Goal: Task Accomplishment & Management: Use online tool/utility

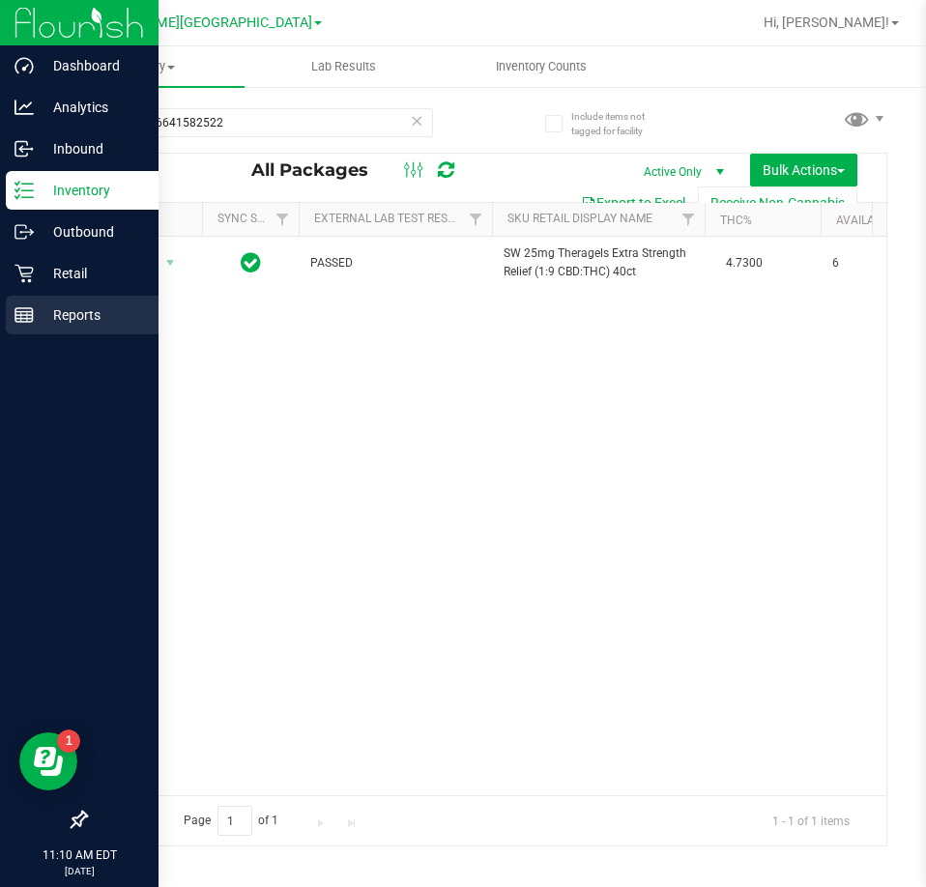
click at [21, 319] on line at bounding box center [23, 319] width 17 height 0
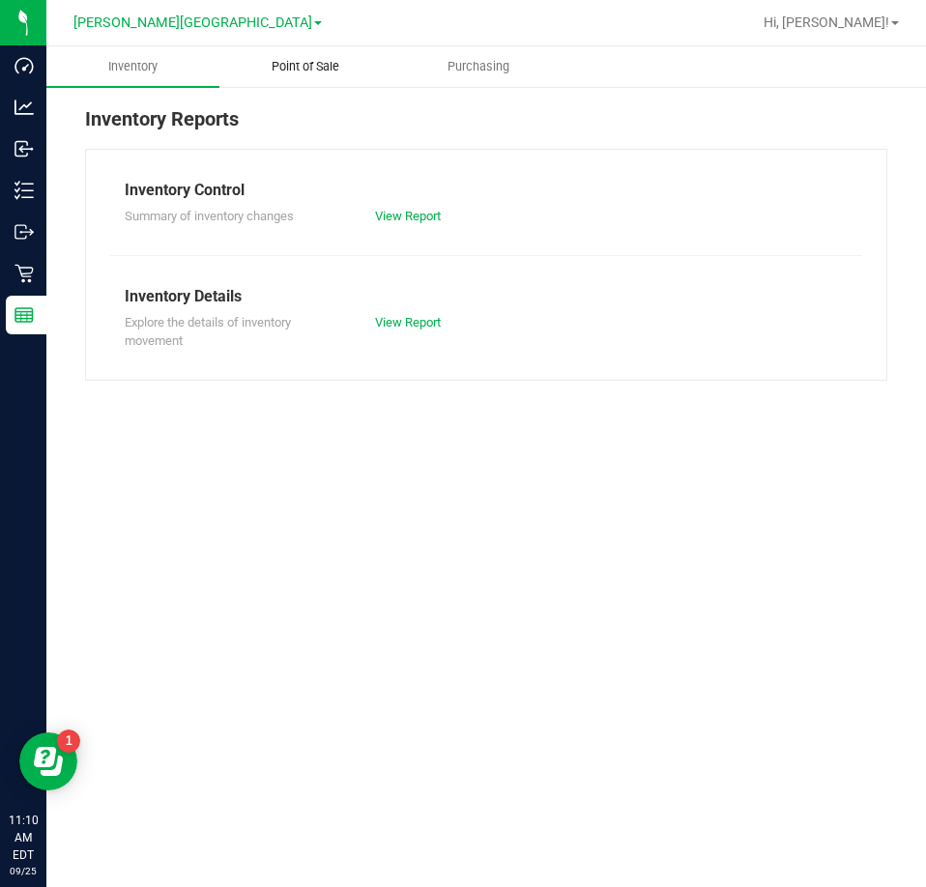
click at [287, 76] on uib-tab-heading "Point of Sale" at bounding box center [305, 66] width 171 height 39
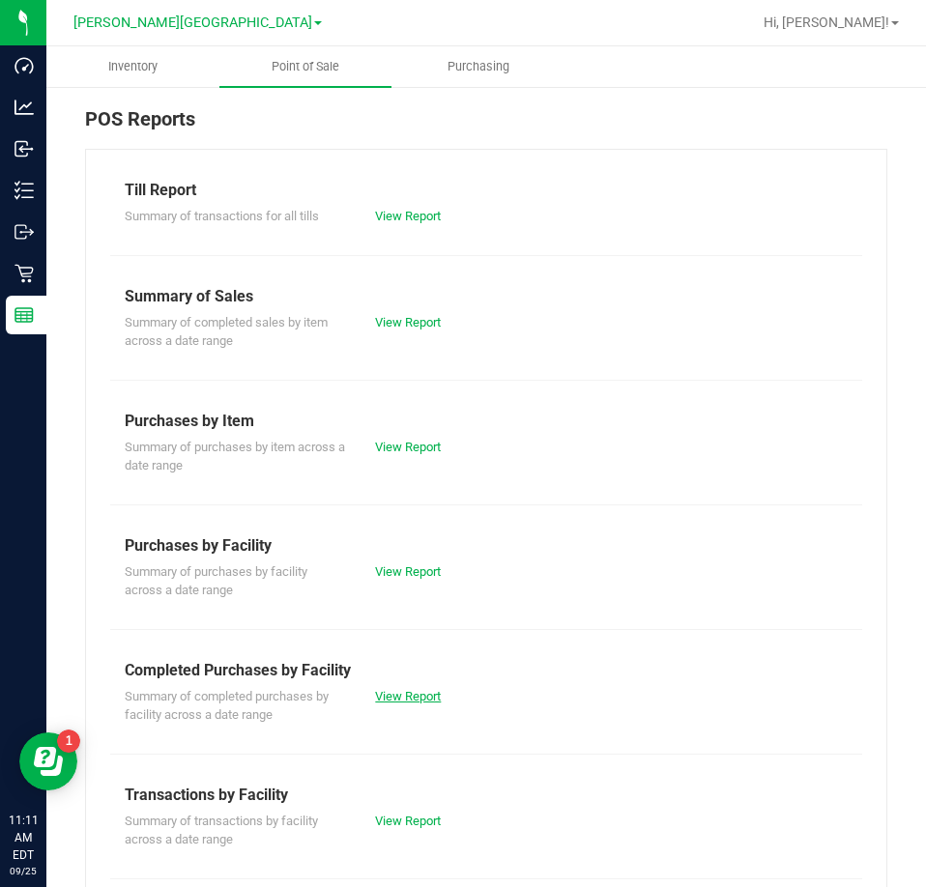
click at [408, 693] on link "View Report" at bounding box center [408, 696] width 66 height 14
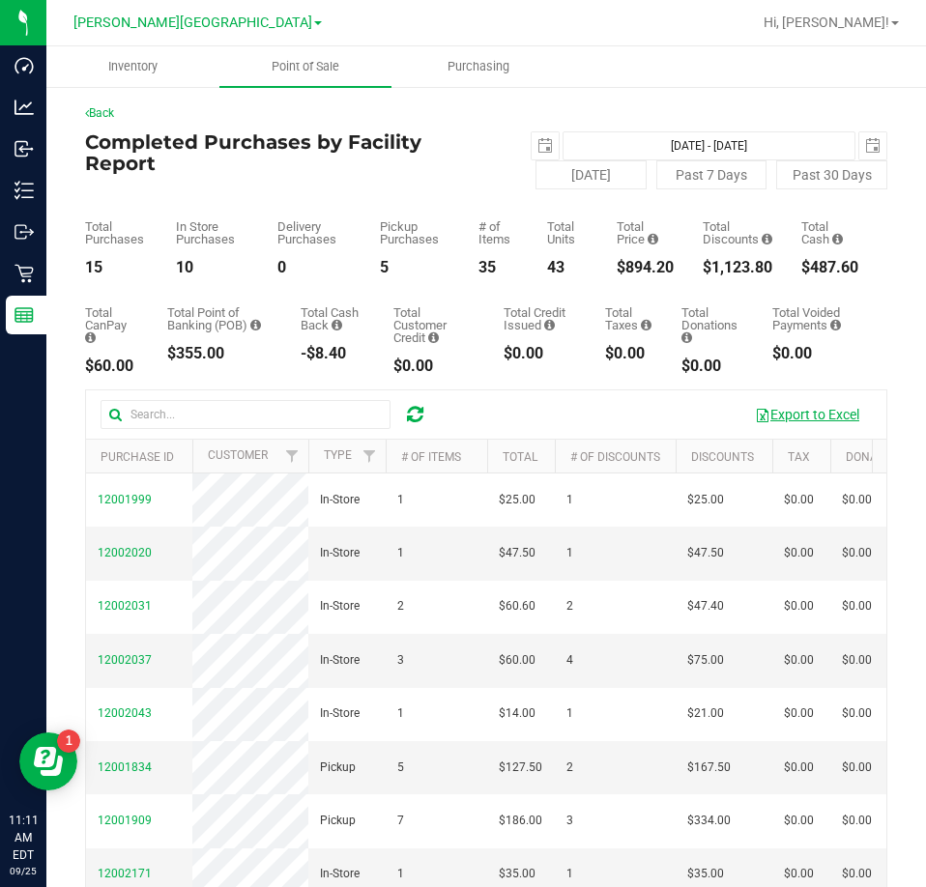
click at [817, 415] on button "Export to Excel" at bounding box center [806, 414] width 129 height 33
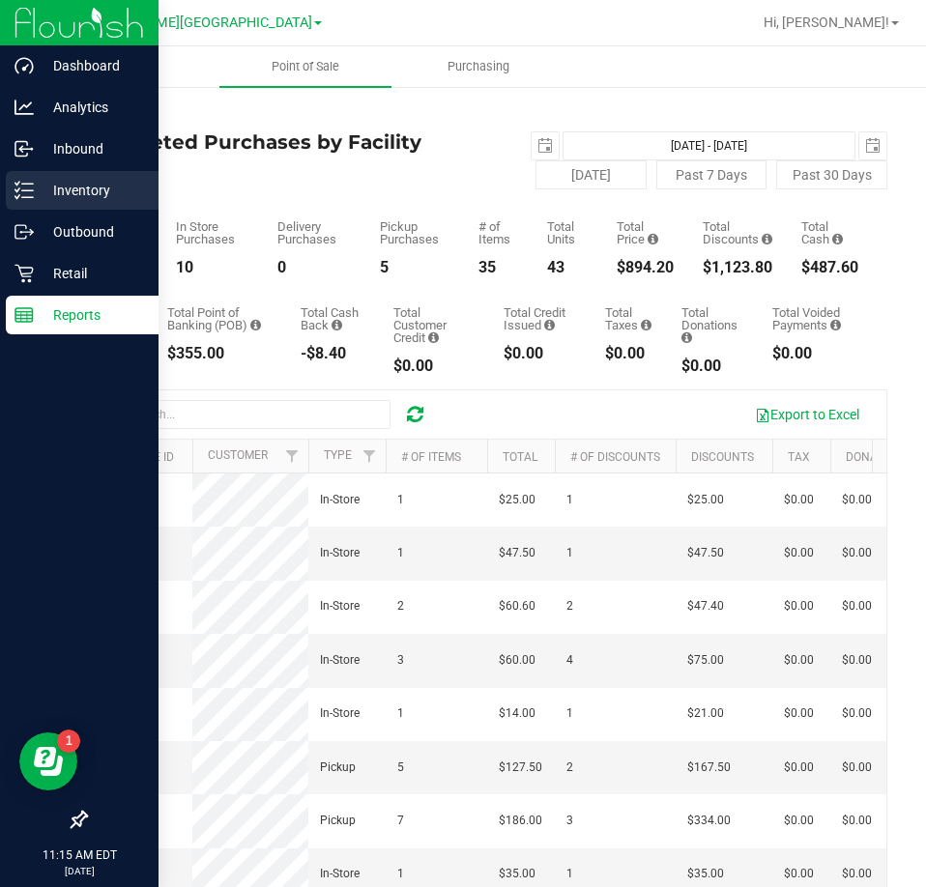
click at [89, 177] on div "Inventory" at bounding box center [82, 190] width 153 height 39
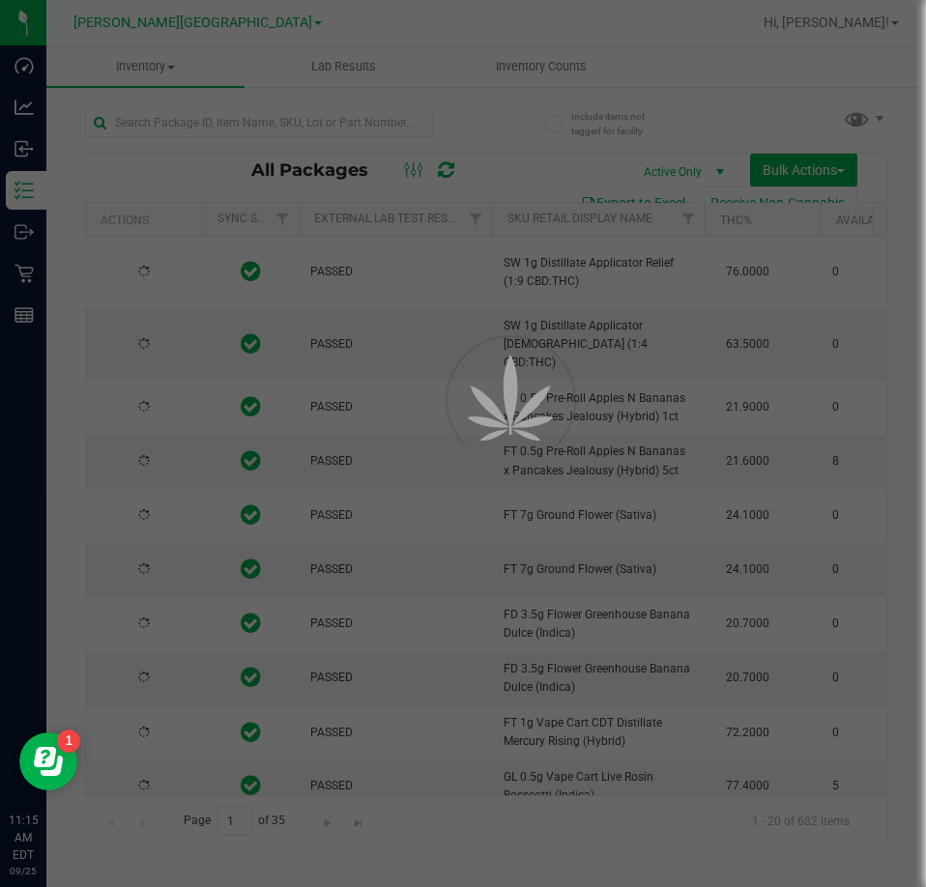
click at [199, 127] on div at bounding box center [463, 443] width 926 height 887
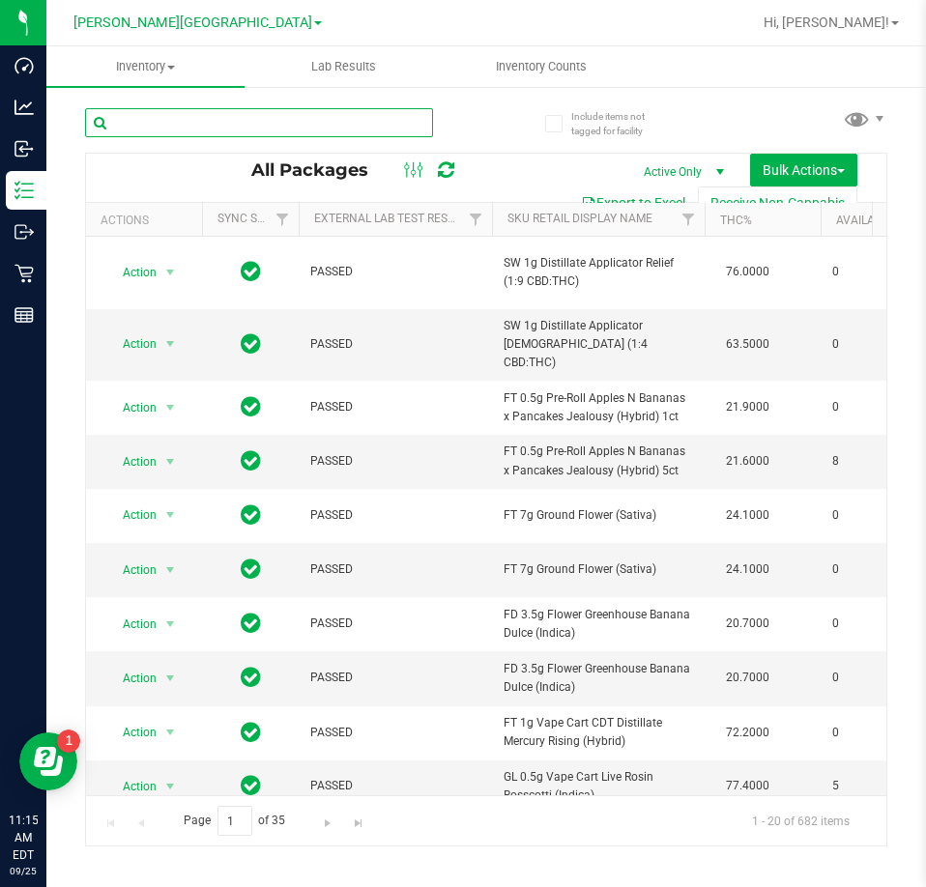
click at [199, 127] on input "text" at bounding box center [259, 122] width 348 height 29
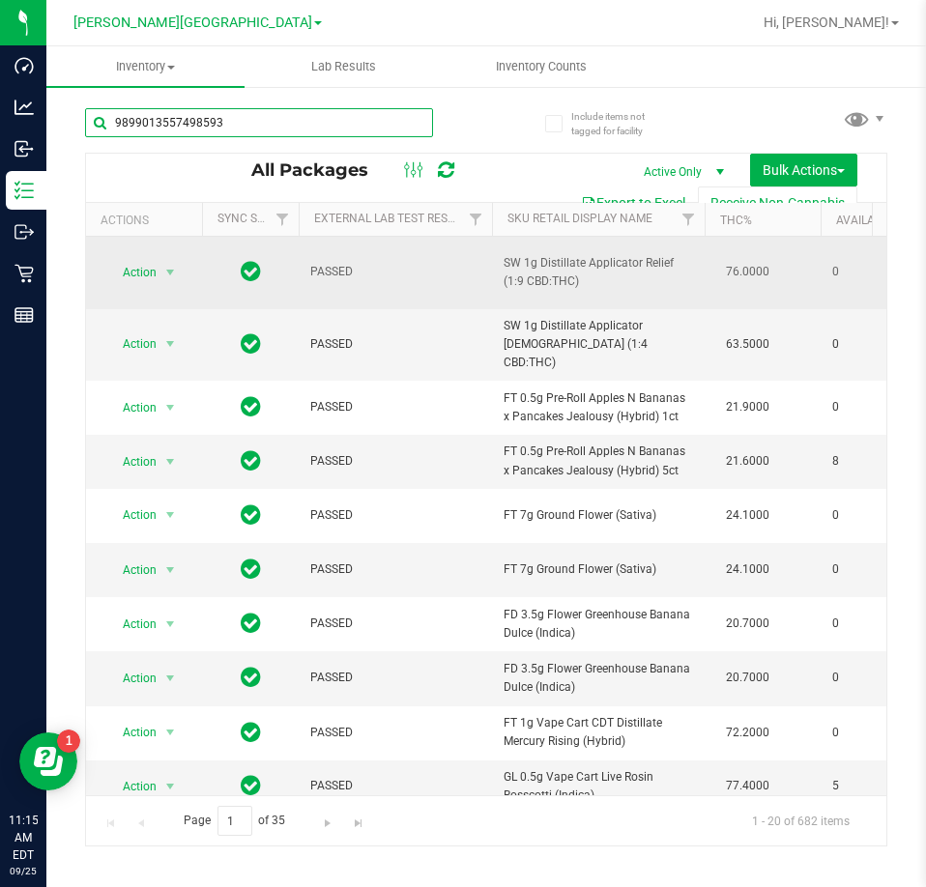
type input "9899013557498593"
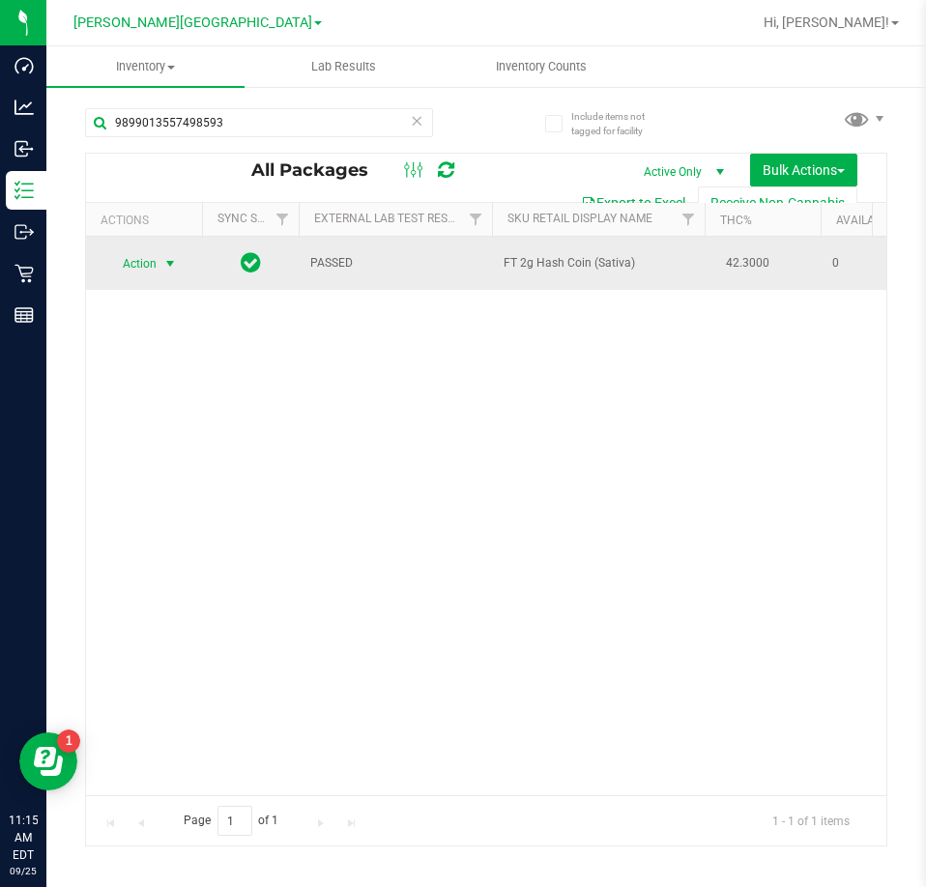
click at [162, 262] on span "select" at bounding box center [169, 263] width 15 height 15
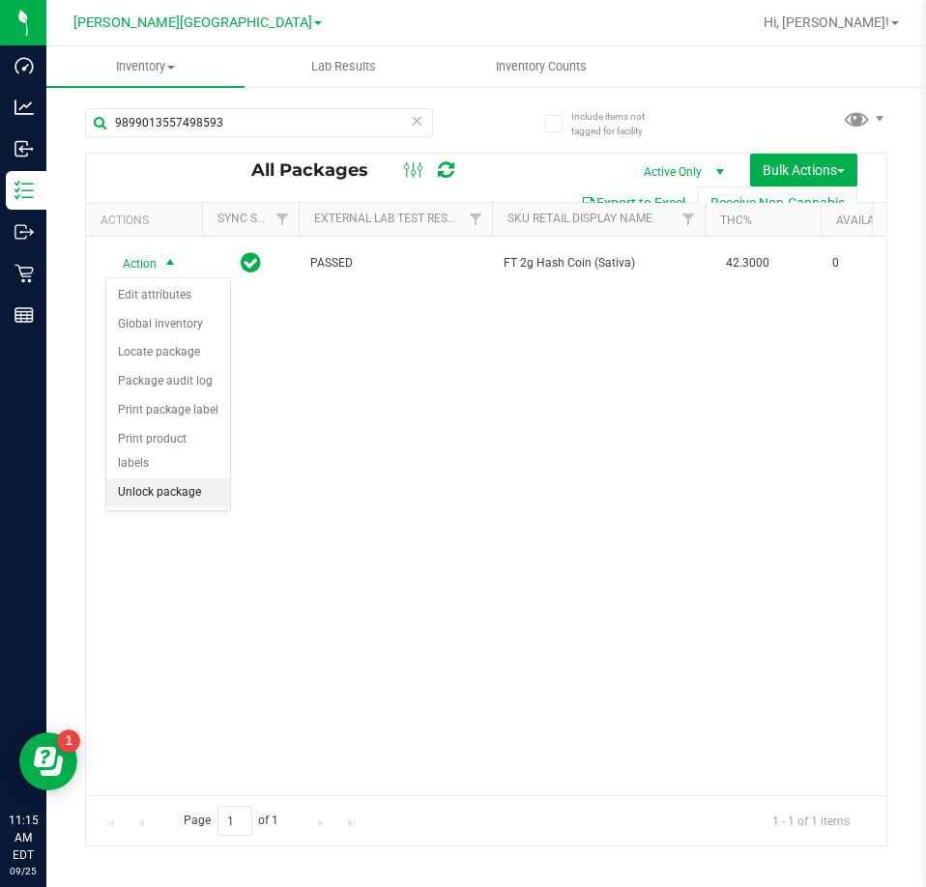
drag, startPoint x: 166, startPoint y: 468, endPoint x: 177, endPoint y: 473, distance: 12.1
click at [167, 478] on li "Unlock package" at bounding box center [168, 492] width 124 height 29
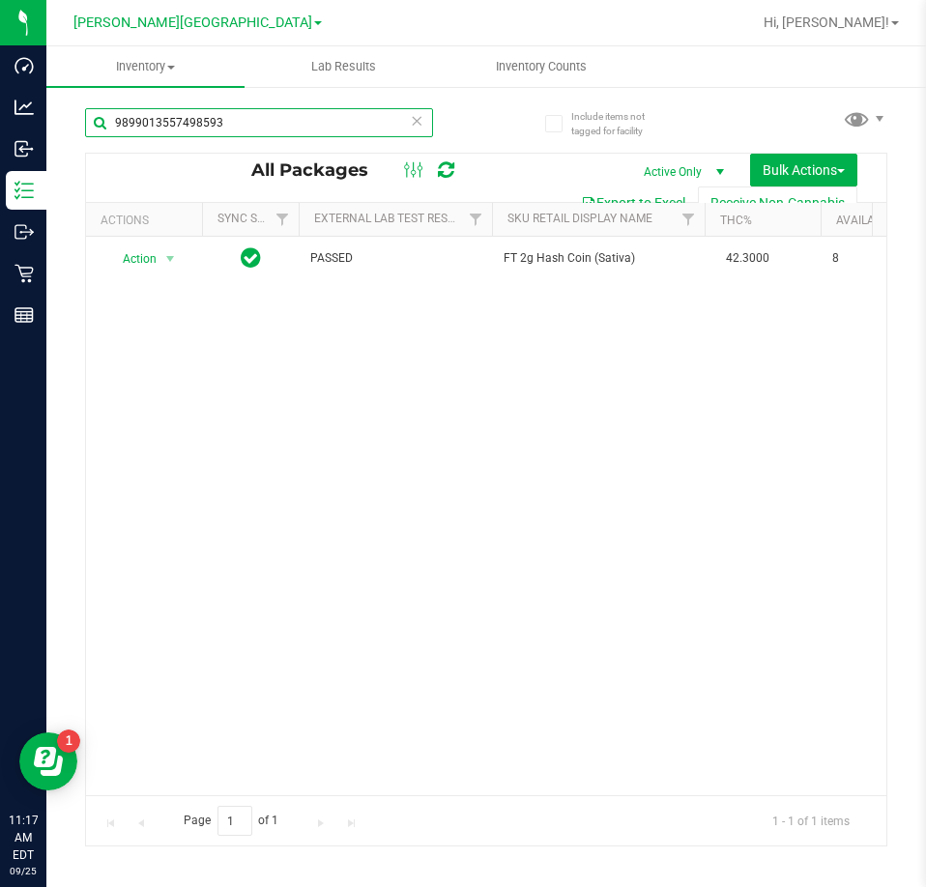
click at [280, 108] on input "9899013557498593" at bounding box center [259, 122] width 348 height 29
type input "1360615530309792"
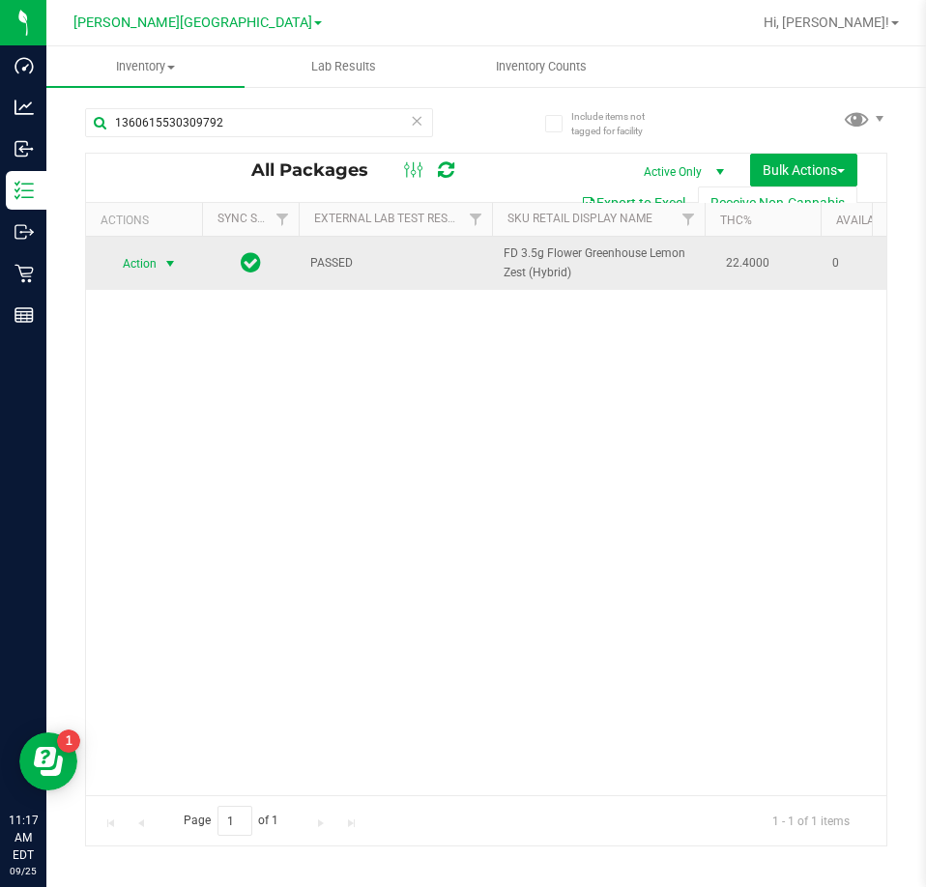
click at [166, 263] on span "select" at bounding box center [169, 263] width 15 height 15
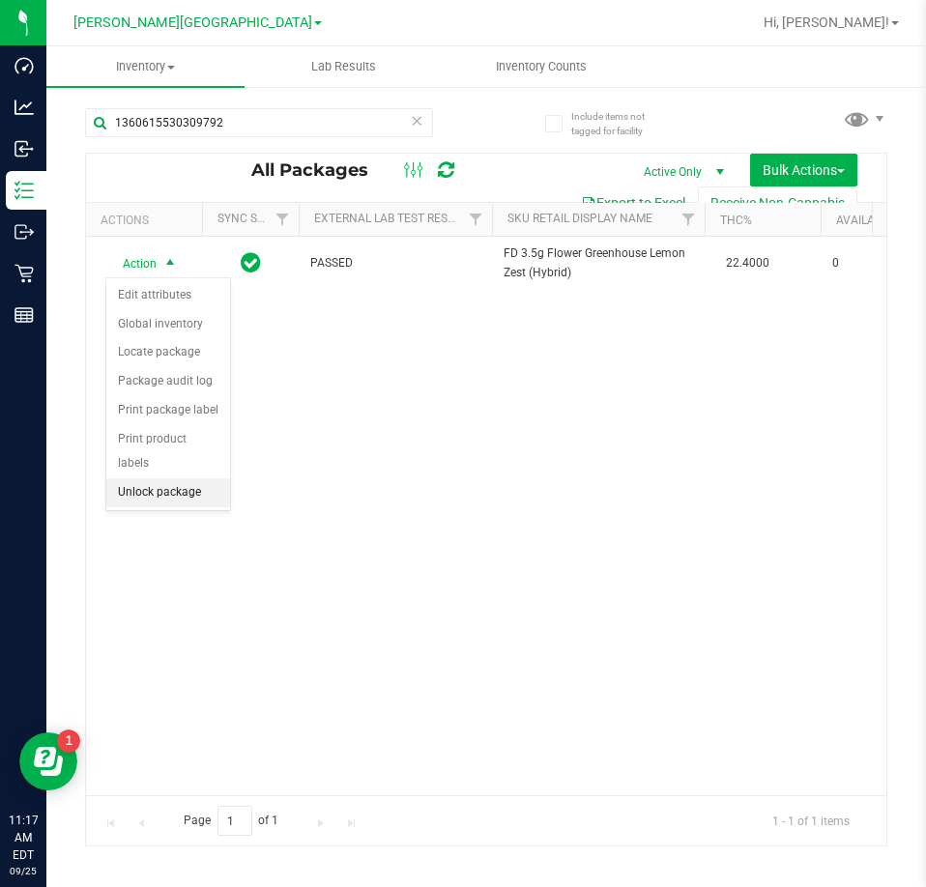
click at [171, 478] on li "Unlock package" at bounding box center [168, 492] width 124 height 29
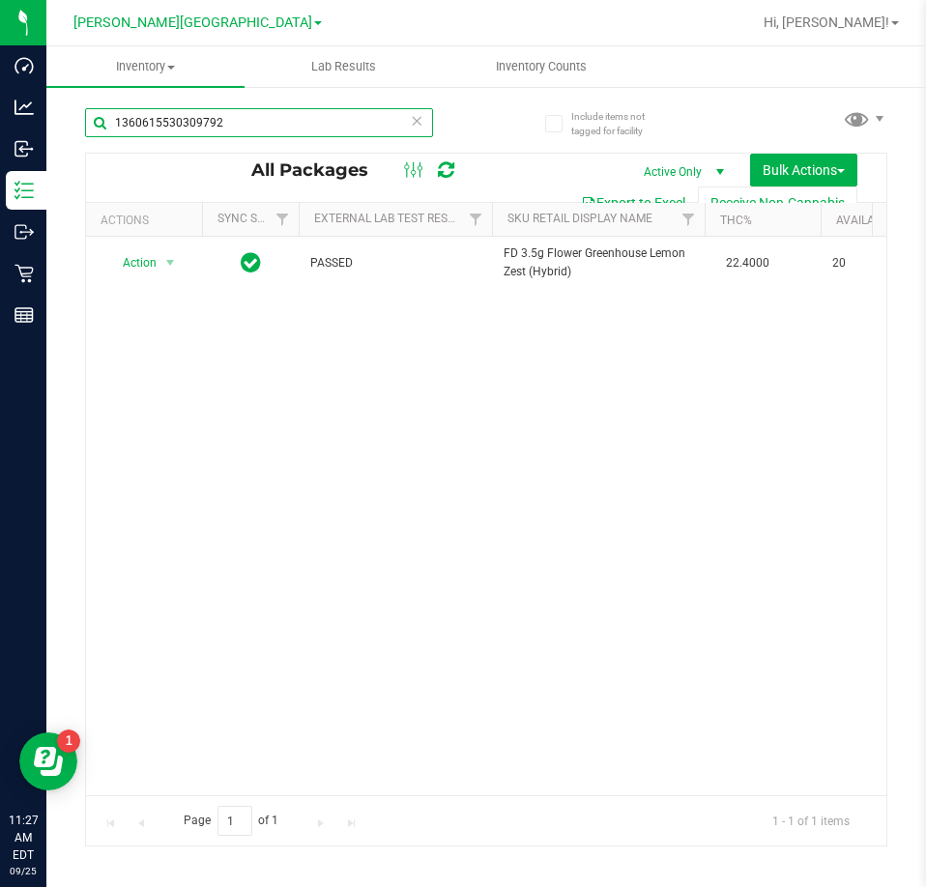
click at [251, 129] on input "1360615530309792" at bounding box center [259, 122] width 348 height 29
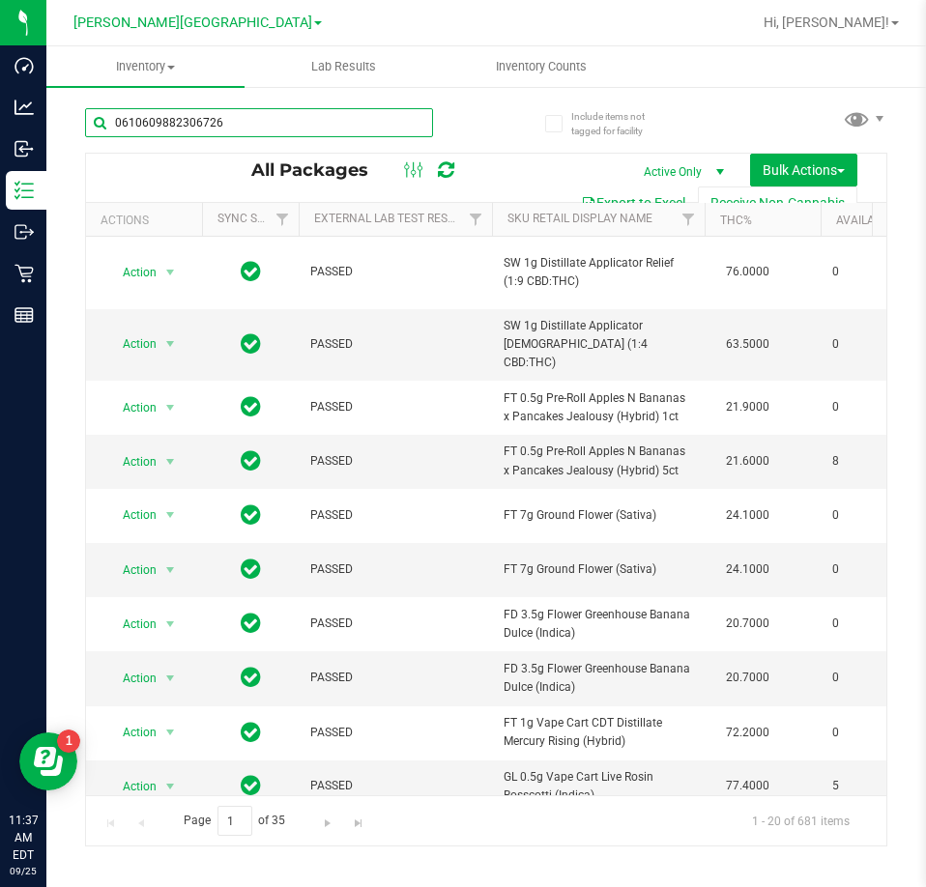
type input "0610609882306726"
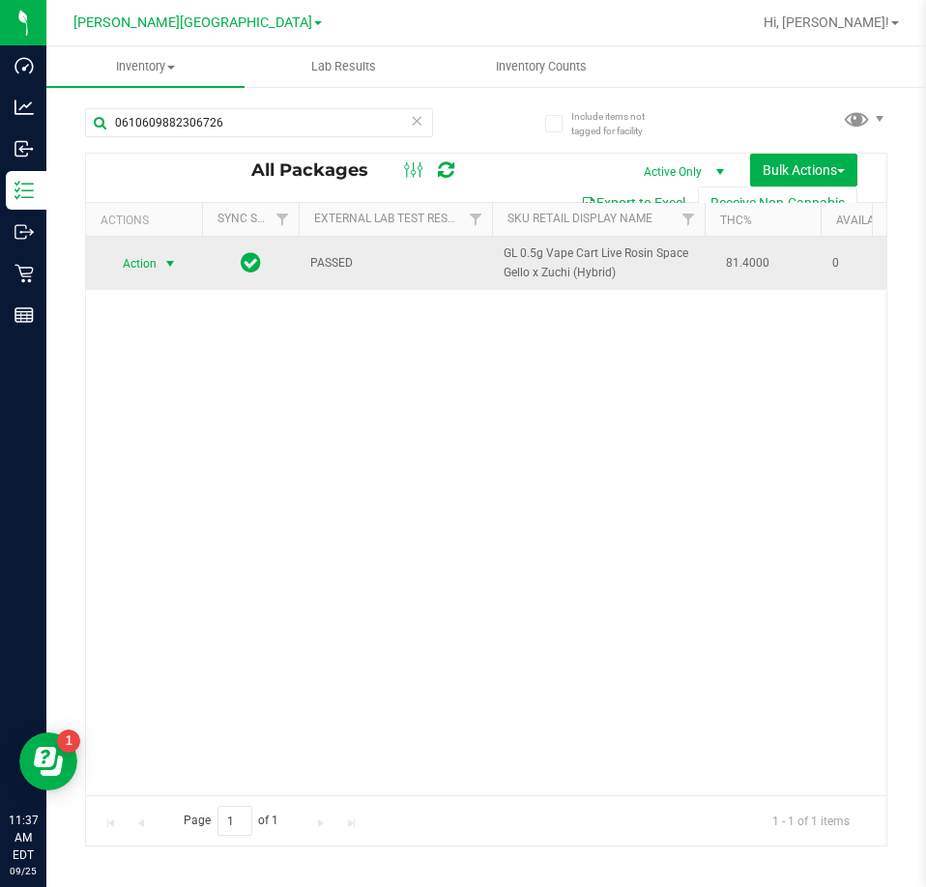
click at [135, 266] on span "Action" at bounding box center [131, 263] width 52 height 27
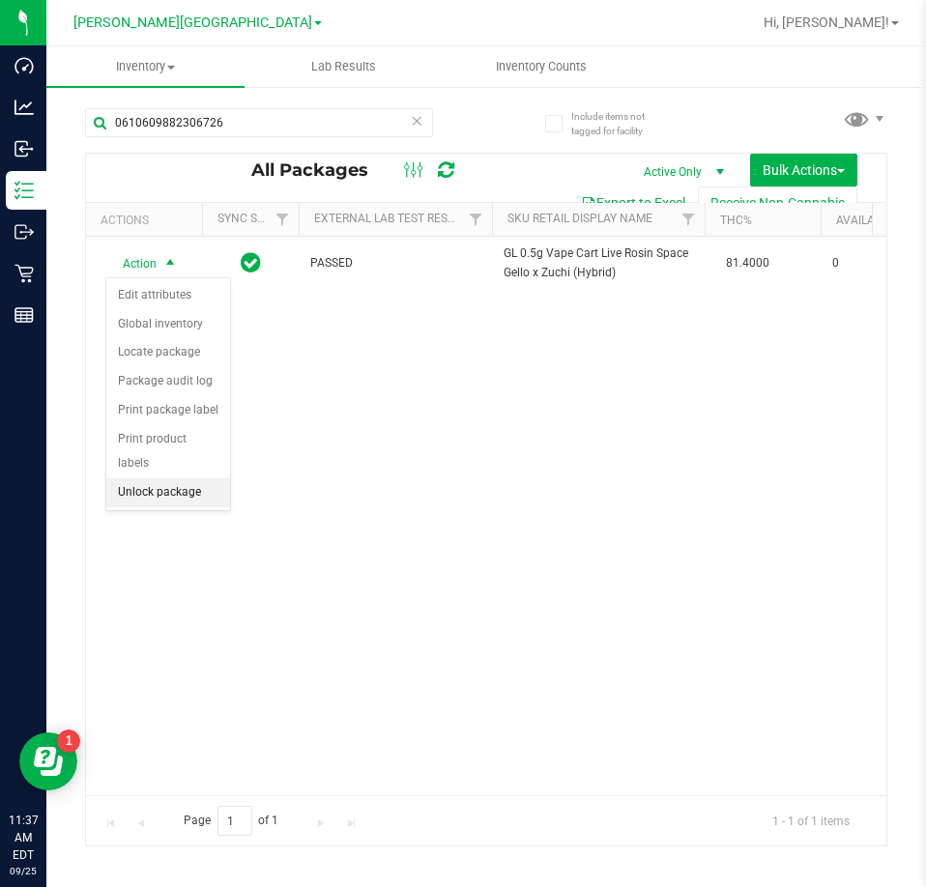
click at [160, 478] on li "Unlock package" at bounding box center [168, 492] width 124 height 29
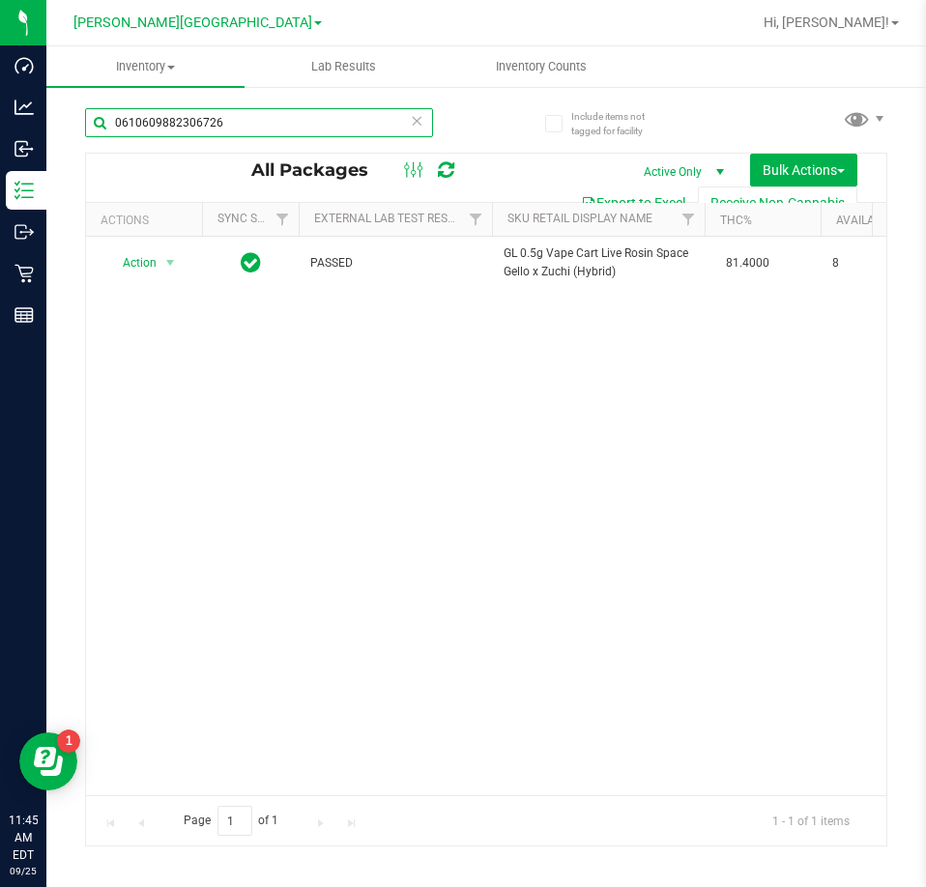
click at [263, 129] on input "0610609882306726" at bounding box center [259, 122] width 348 height 29
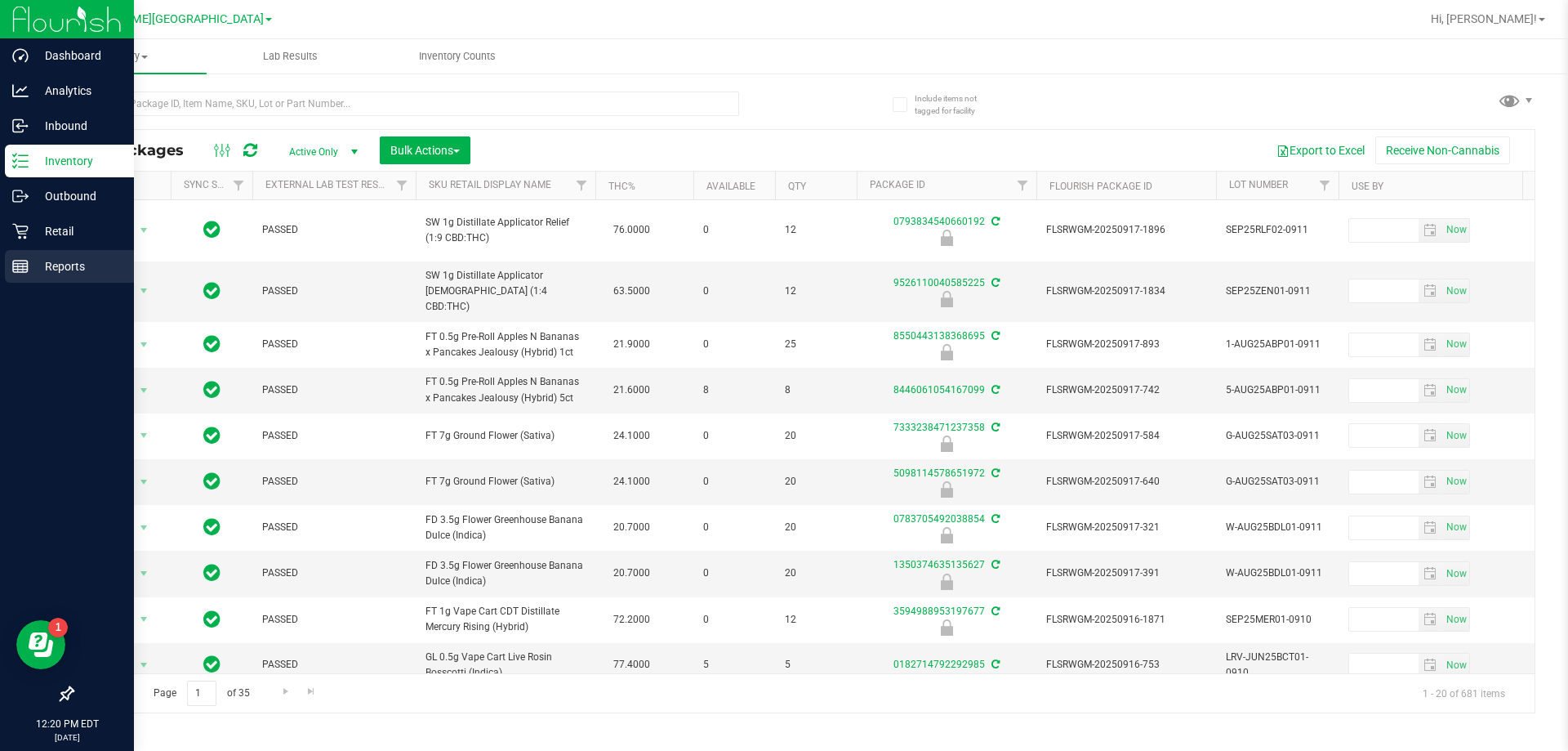
click at [20, 273] on icon at bounding box center [19, 266] width 16 height 16
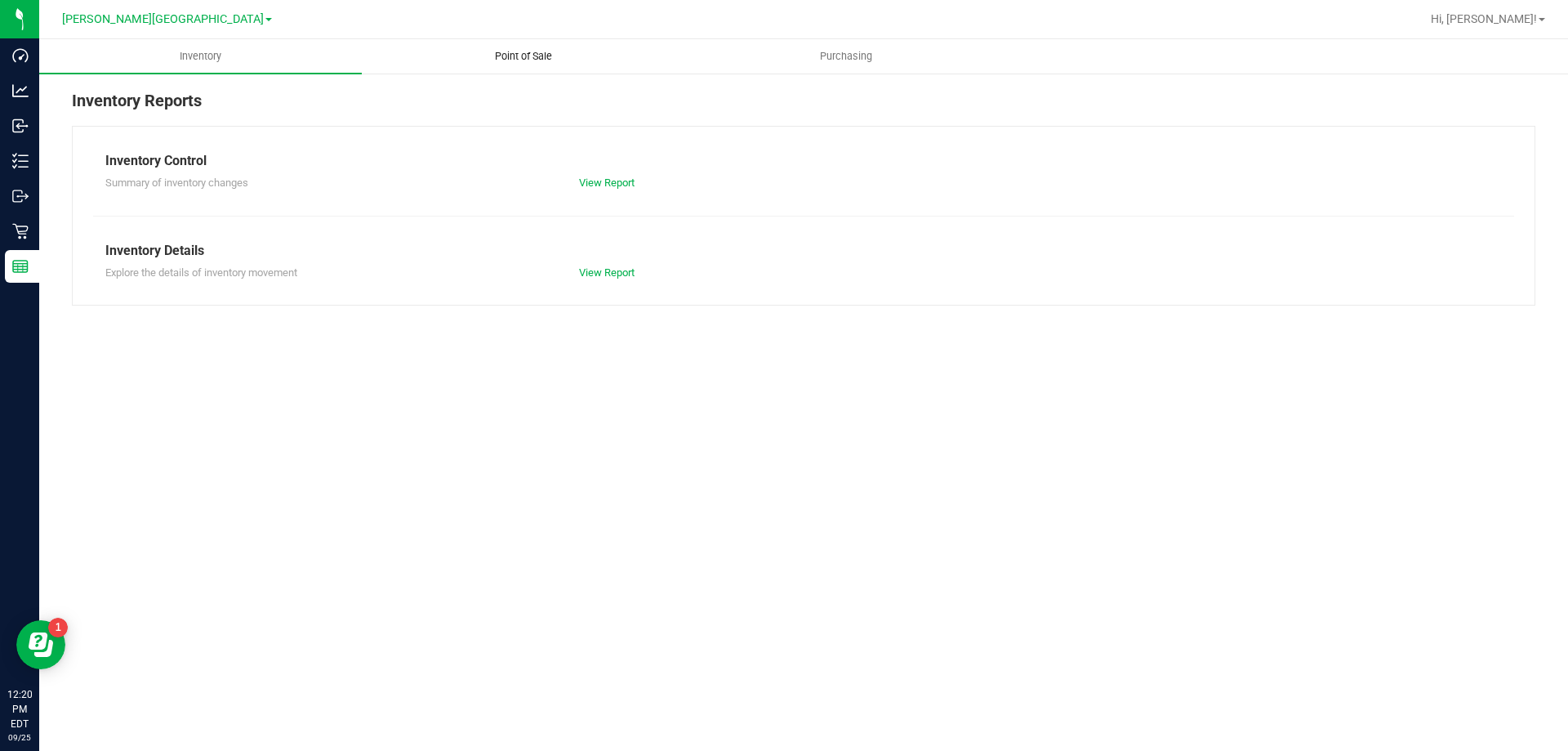
click at [484, 67] on uib-tab-heading "Point of Sale" at bounding box center [523, 56] width 321 height 33
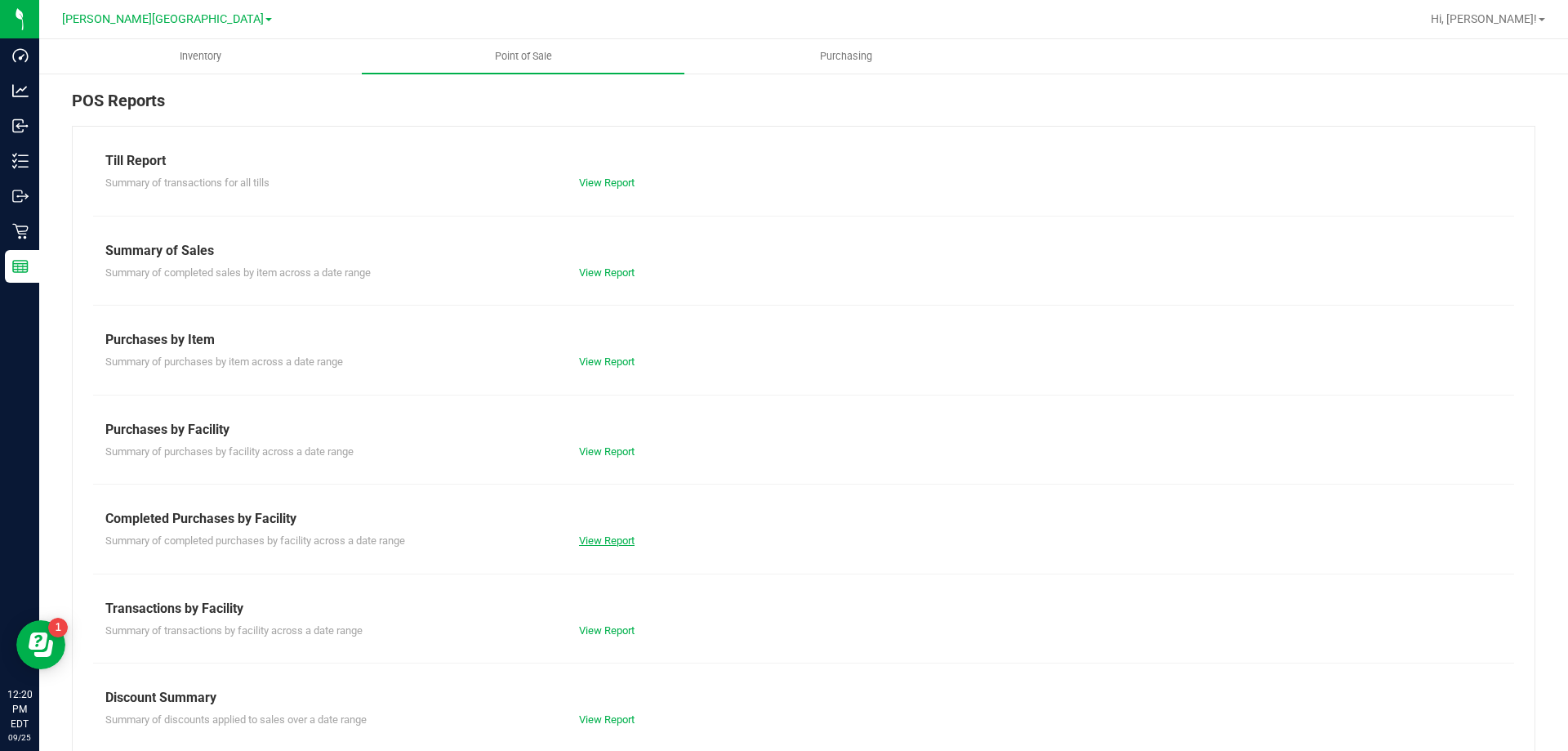
click at [615, 538] on link "View Report" at bounding box center [607, 540] width 56 height 12
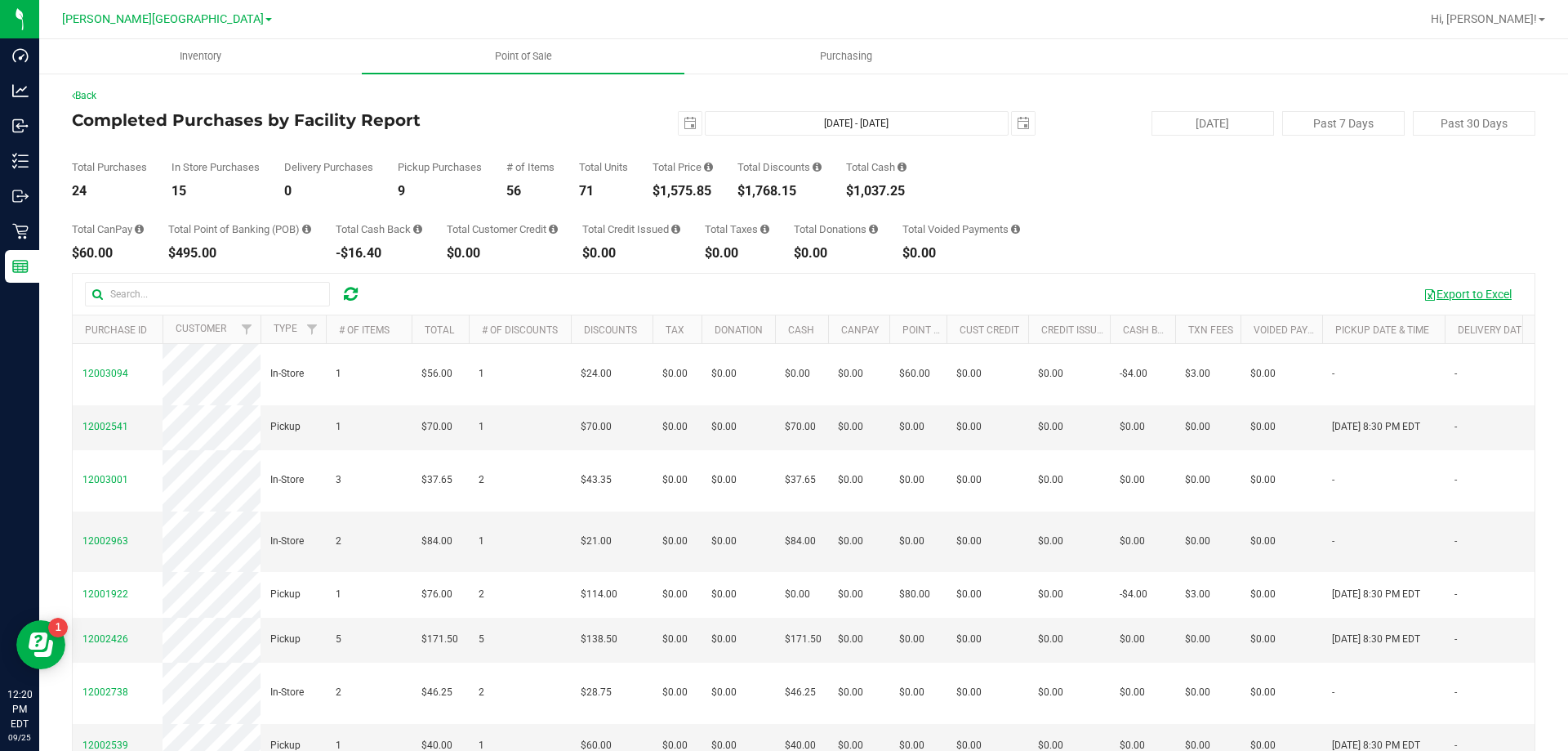
click at [782, 296] on button "Export to Excel" at bounding box center [1467, 293] width 109 height 28
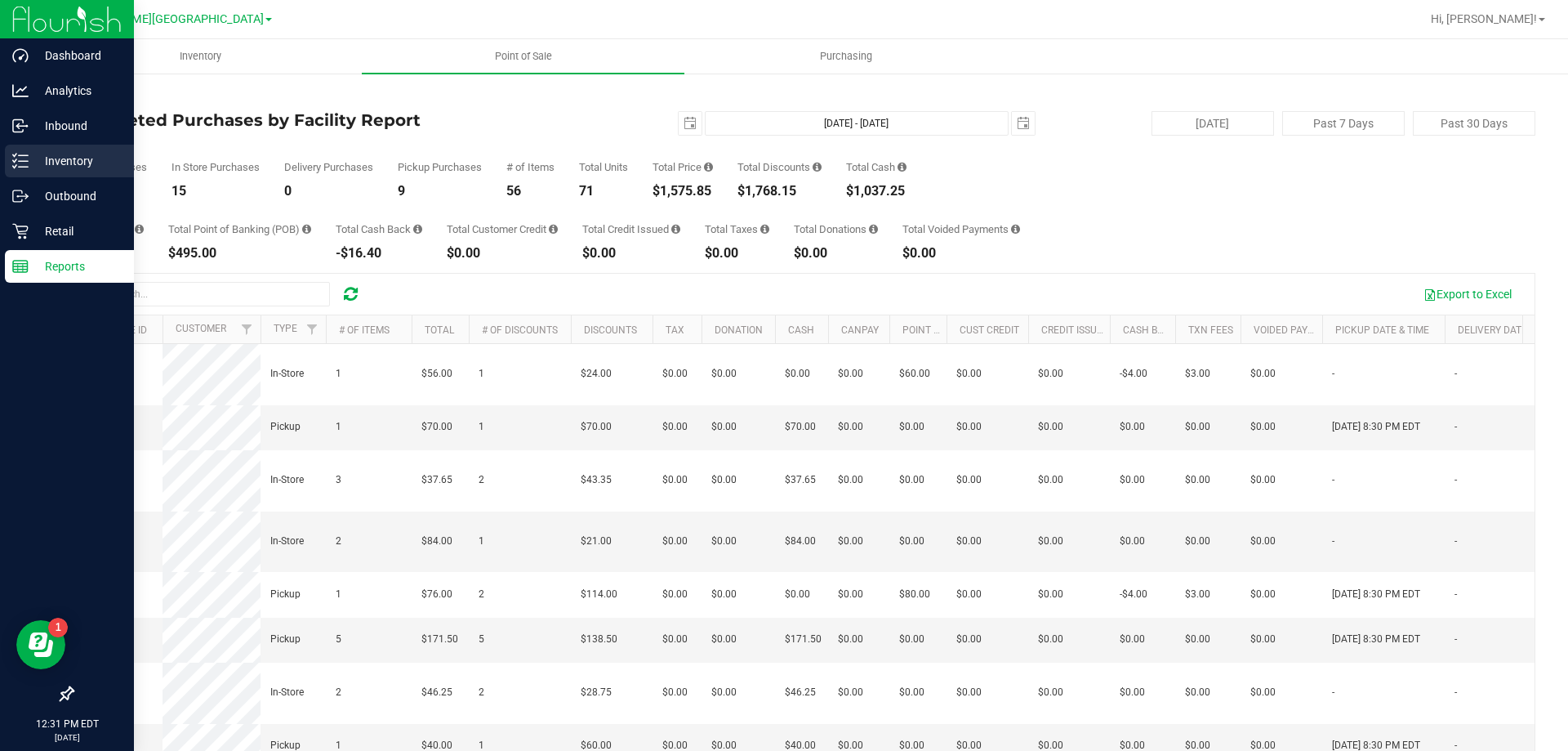
click at [21, 158] on icon at bounding box center [19, 161] width 16 height 16
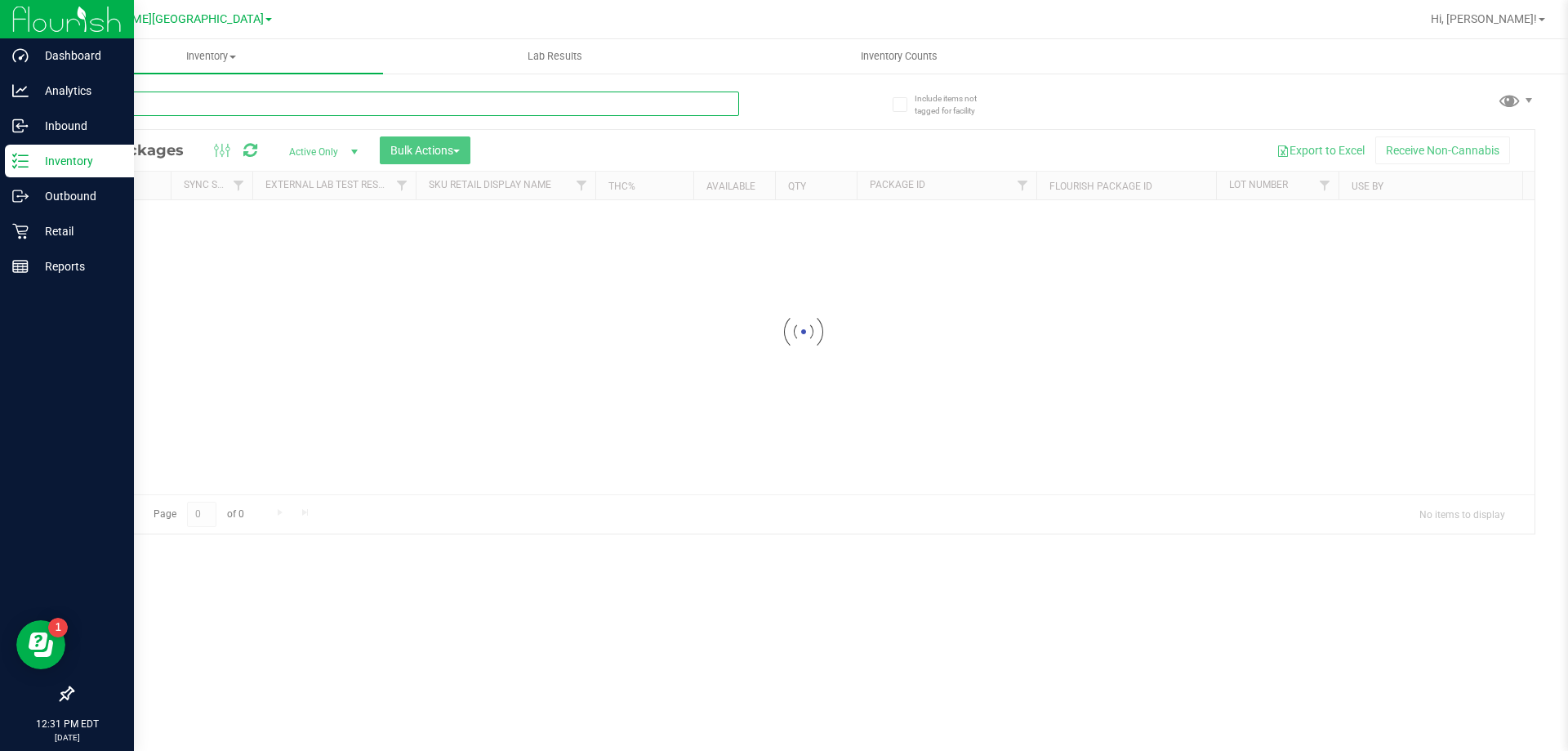
click at [216, 102] on input "text" at bounding box center [405, 103] width 667 height 25
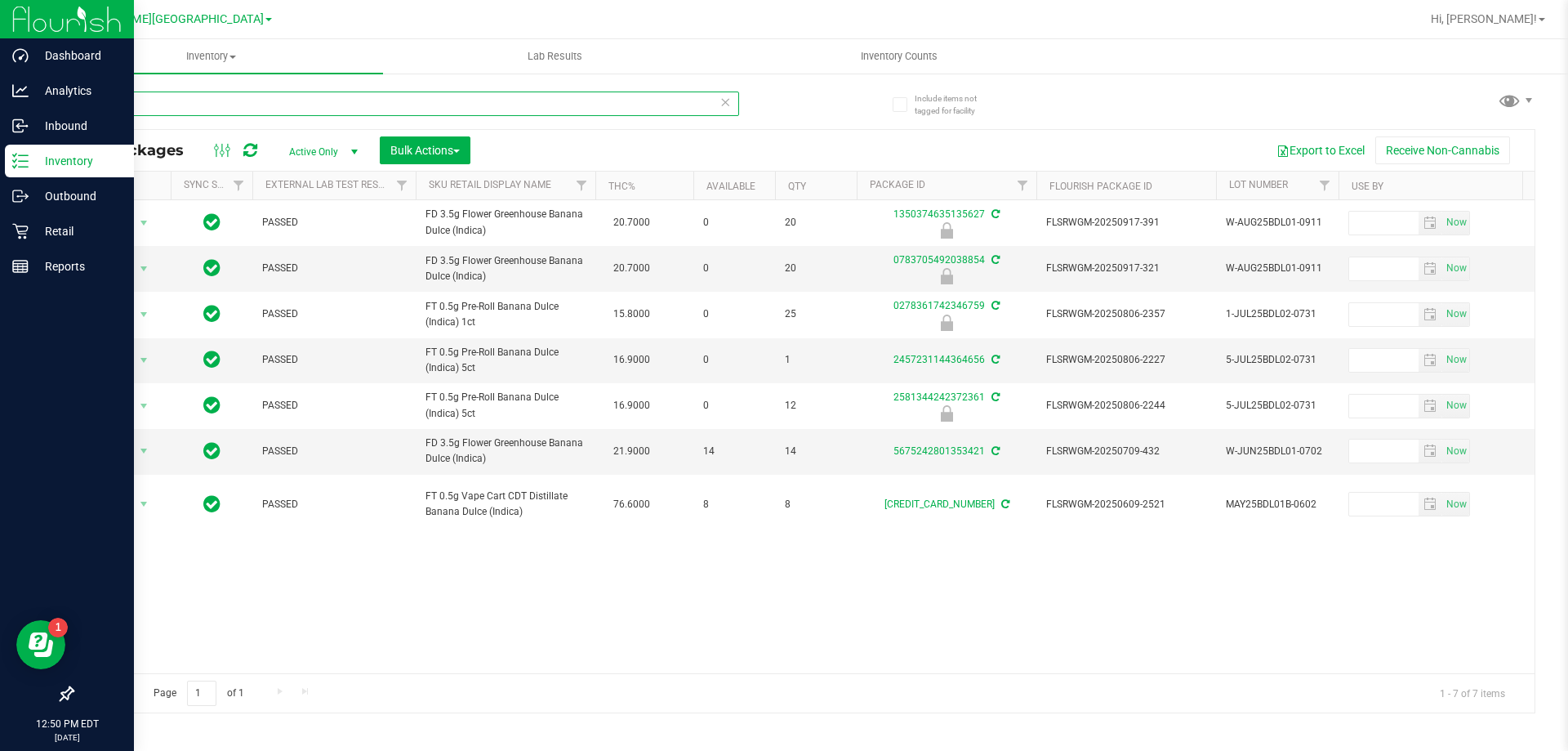
click at [195, 101] on input "BDL" at bounding box center [405, 103] width 667 height 25
click at [196, 99] on input "BDL" at bounding box center [405, 103] width 667 height 25
click at [195, 106] on input "BDL" at bounding box center [405, 103] width 667 height 25
click at [178, 103] on input "BDL" at bounding box center [405, 103] width 667 height 25
click at [181, 108] on input "BDL" at bounding box center [405, 103] width 667 height 25
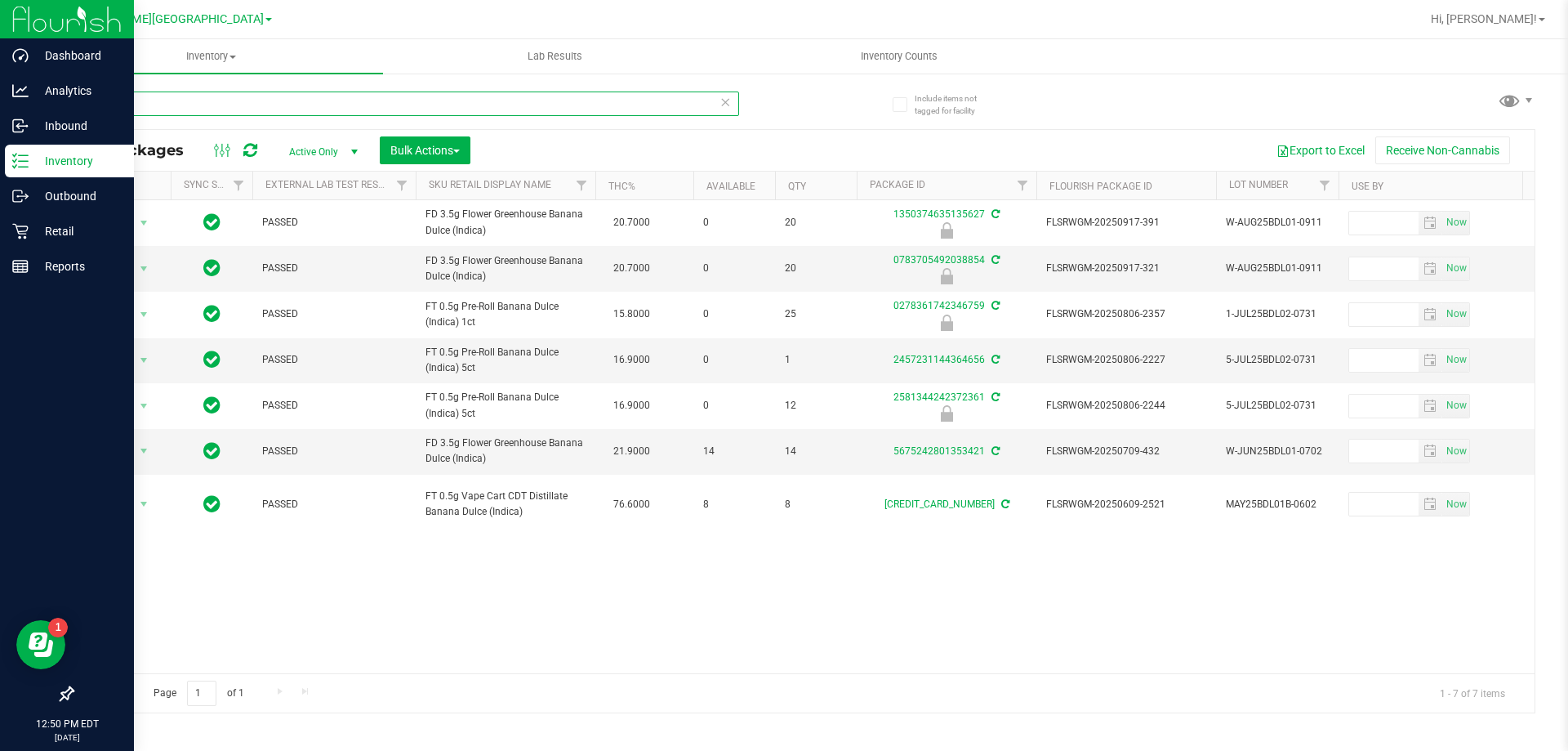
click at [185, 103] on input "BDL" at bounding box center [405, 103] width 667 height 25
type input "0219725590454575"
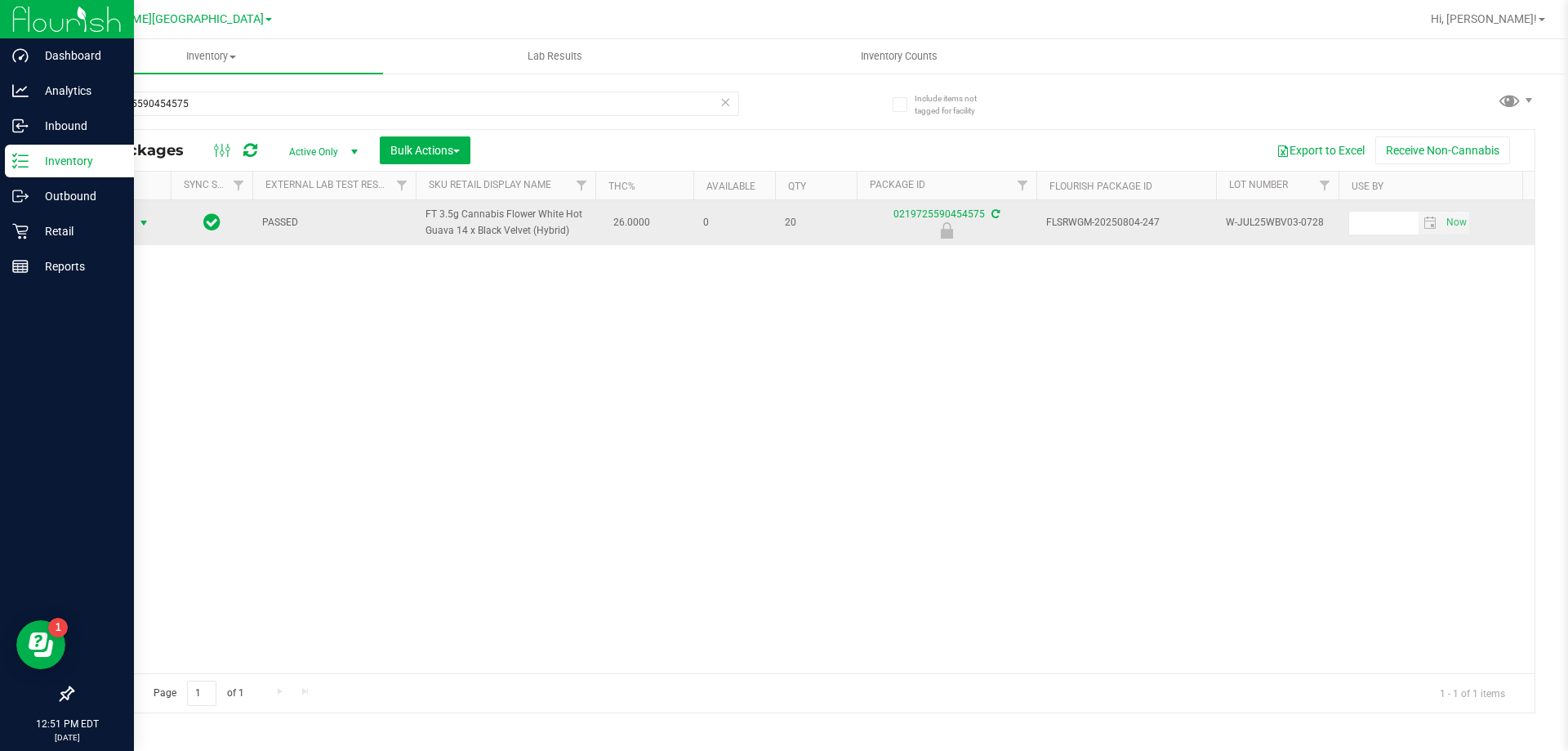
click at [139, 222] on span "select" at bounding box center [143, 222] width 13 height 13
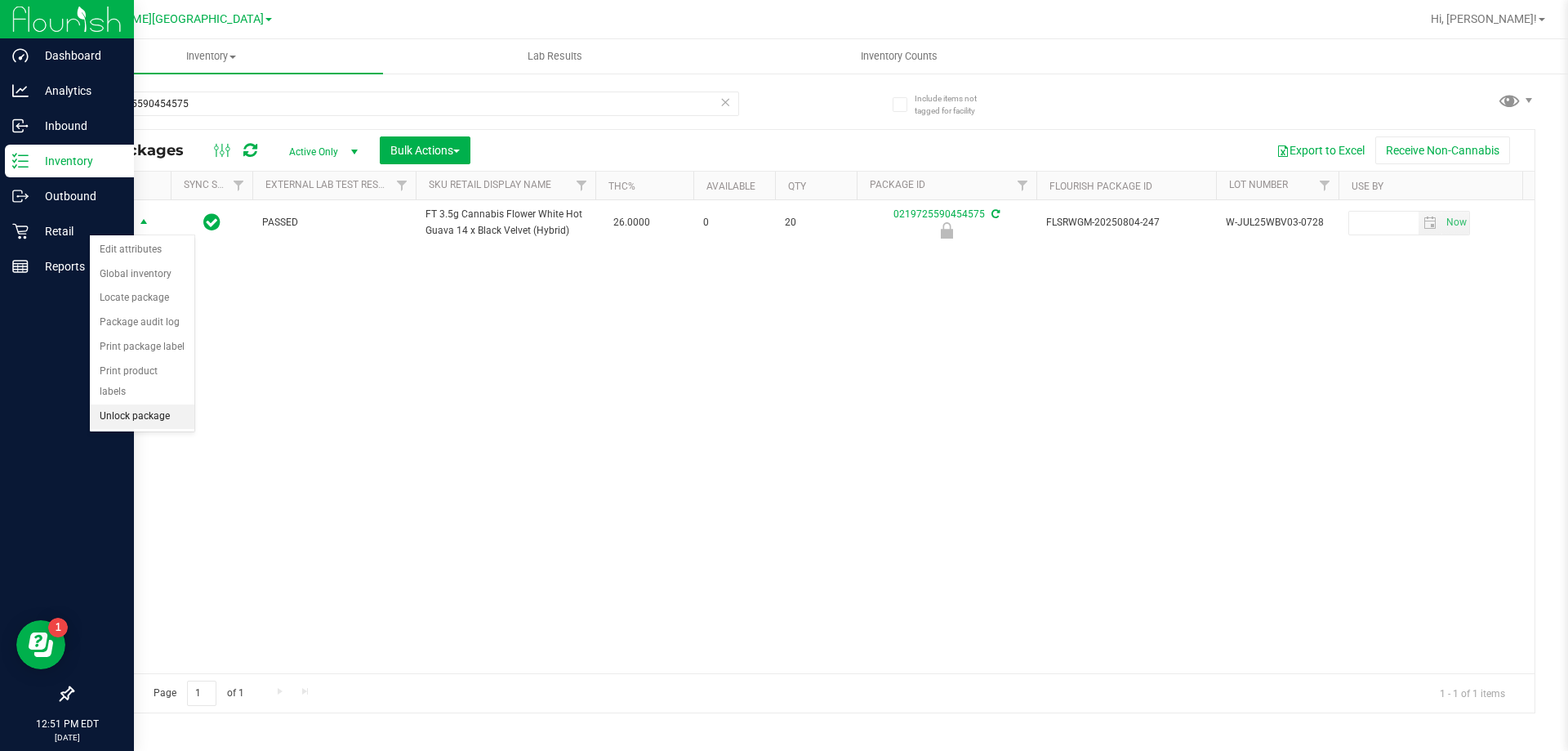
click at [139, 404] on li "Unlock package" at bounding box center [142, 416] width 105 height 25
